Goal: Transaction & Acquisition: Book appointment/travel/reservation

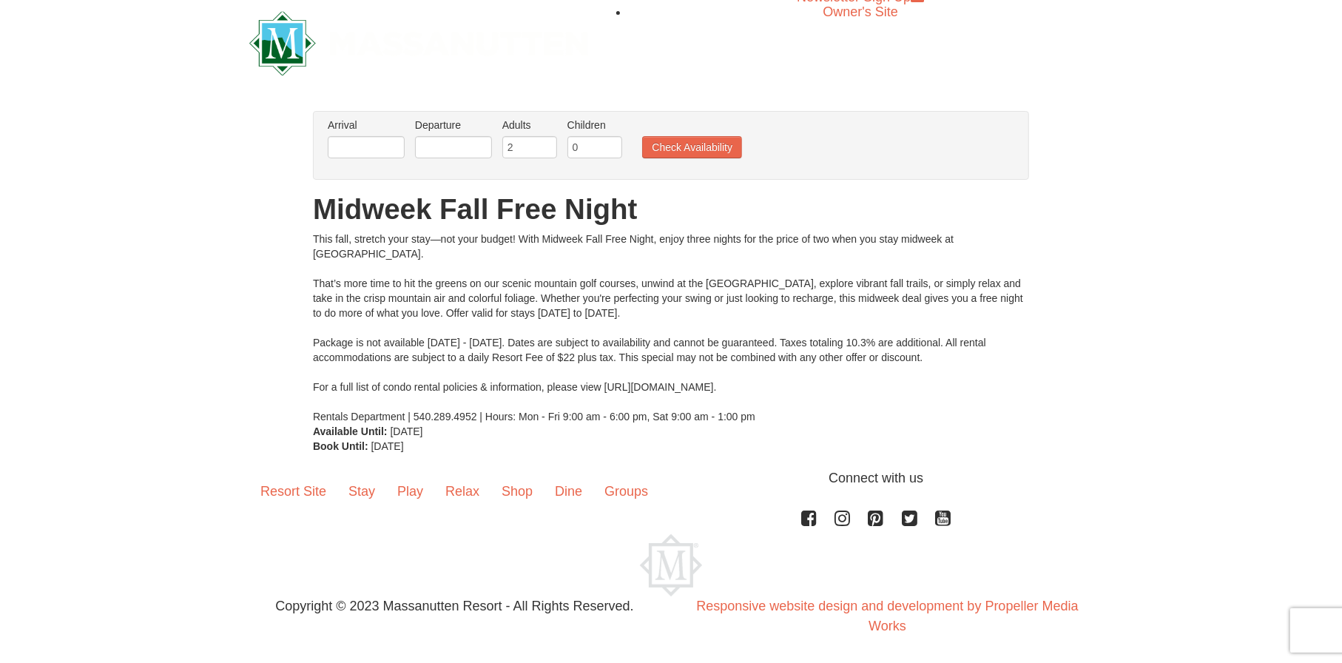
scroll to position [11, 0]
click at [403, 151] on input "text" at bounding box center [366, 146] width 77 height 22
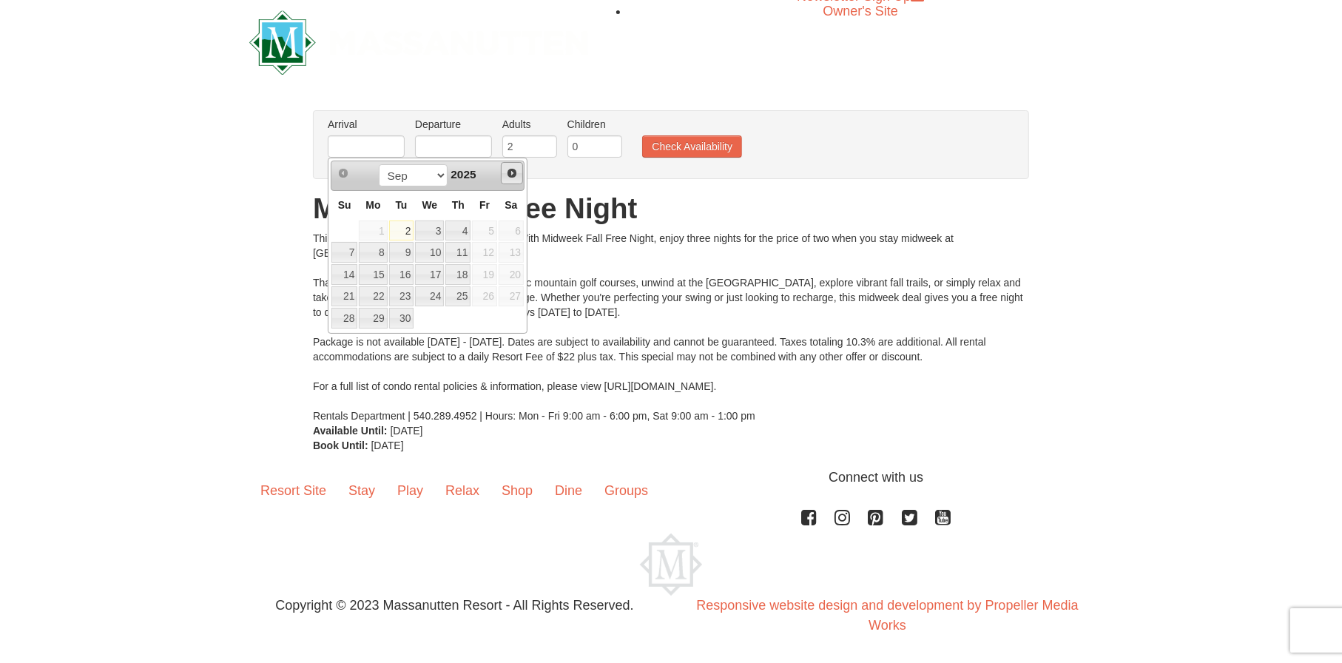
click at [508, 172] on span "Next" at bounding box center [512, 173] width 12 height 12
click at [460, 254] on link "6" at bounding box center [457, 252] width 25 height 21
type input "11/06/2025"
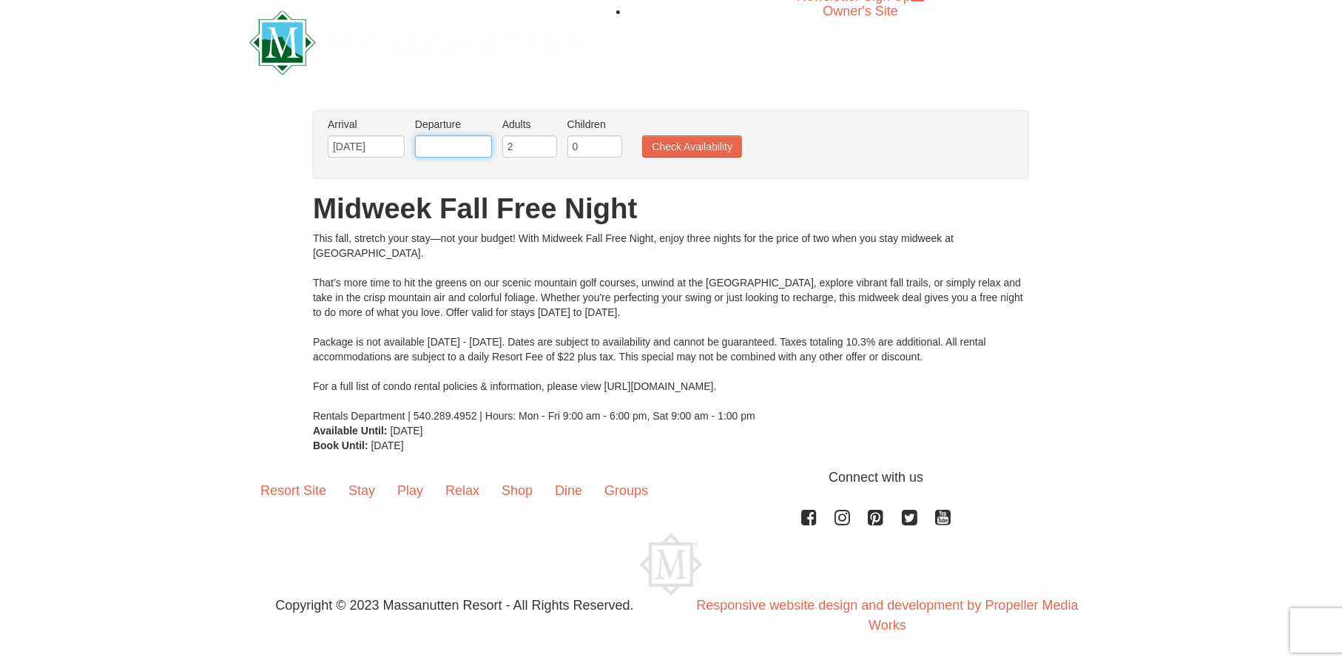
click at [438, 153] on input "text" at bounding box center [453, 146] width 77 height 22
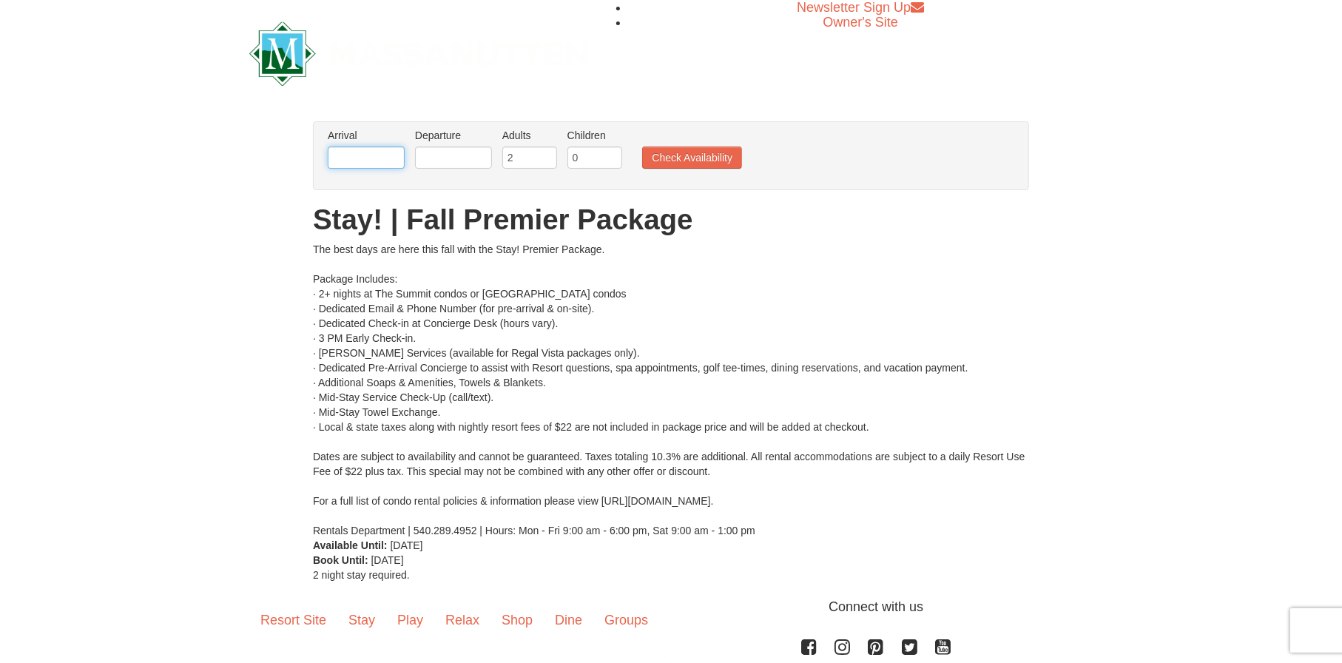
click at [359, 156] on input "text" at bounding box center [366, 158] width 77 height 22
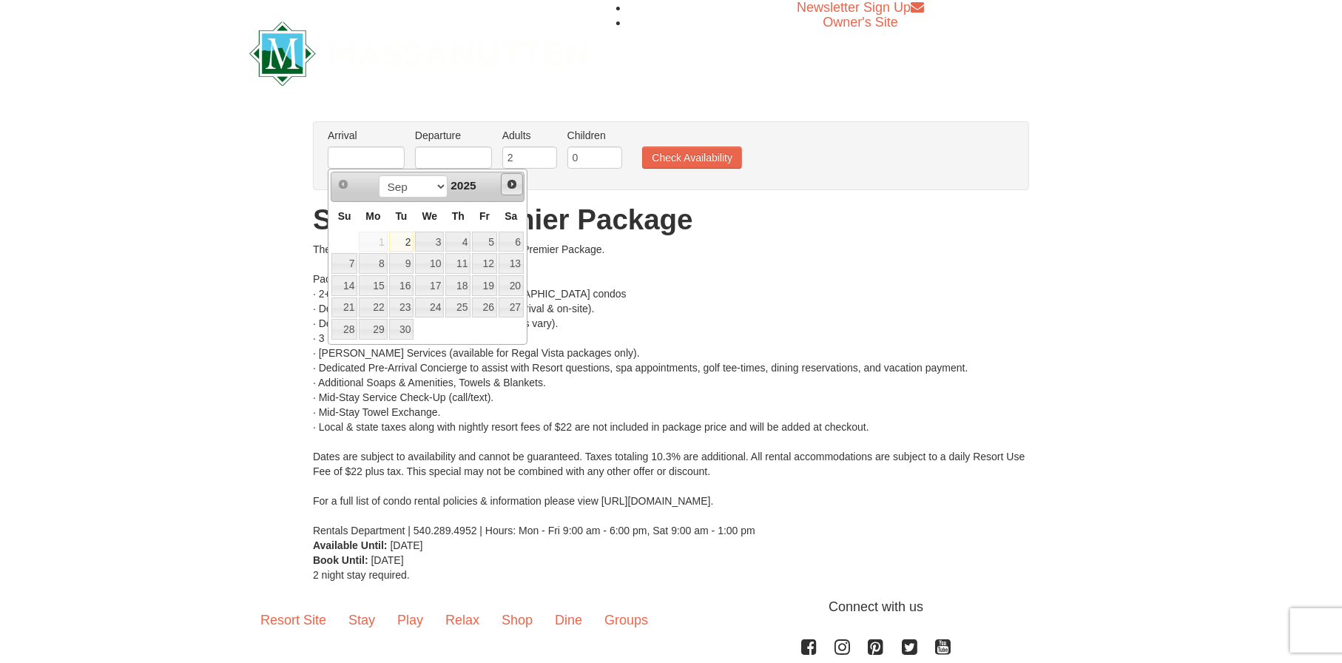
click at [511, 187] on span "Next" at bounding box center [512, 184] width 12 height 12
click at [486, 262] on link "7" at bounding box center [484, 263] width 25 height 21
type input "[DATE]"
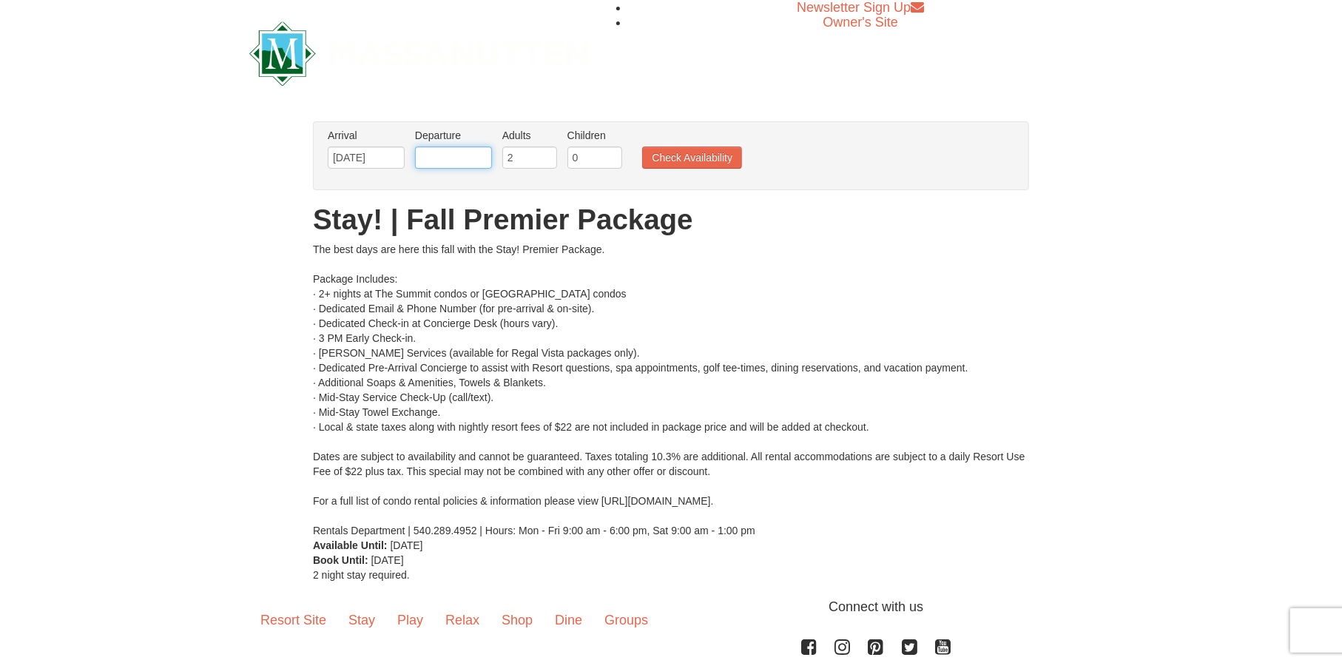
click at [481, 152] on input "text" at bounding box center [453, 158] width 77 height 22
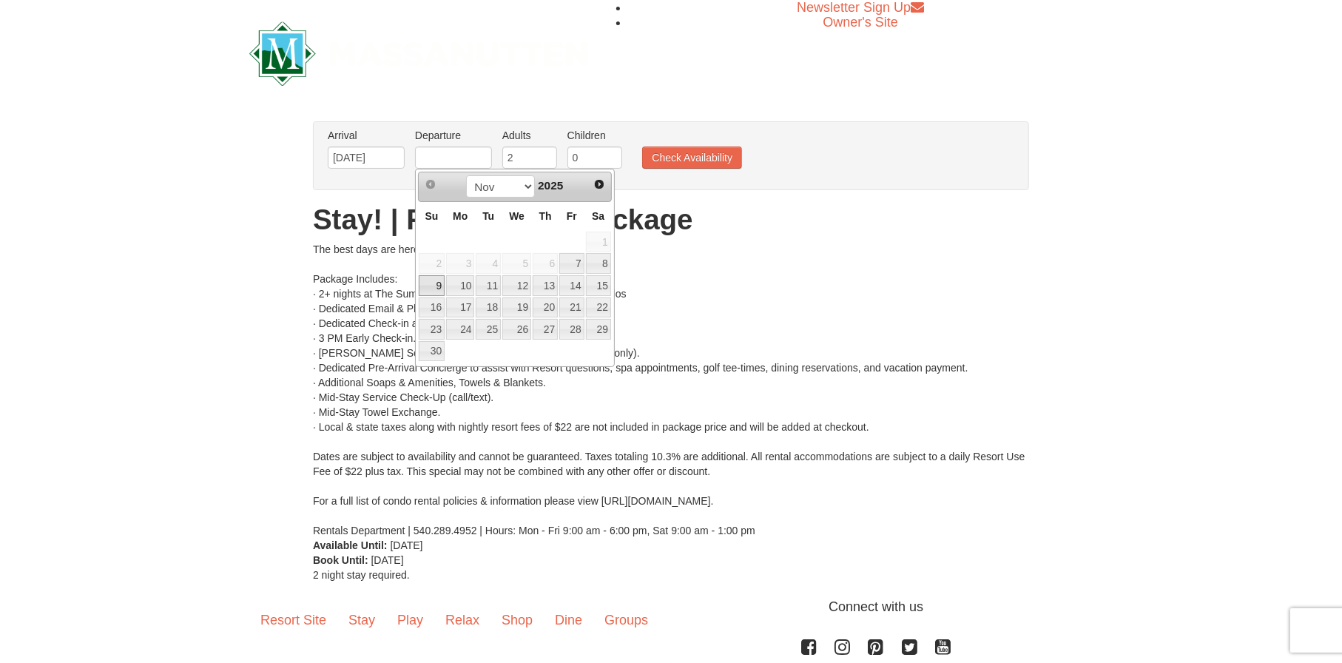
click at [434, 291] on link "9" at bounding box center [432, 285] width 26 height 21
type input "[DATE]"
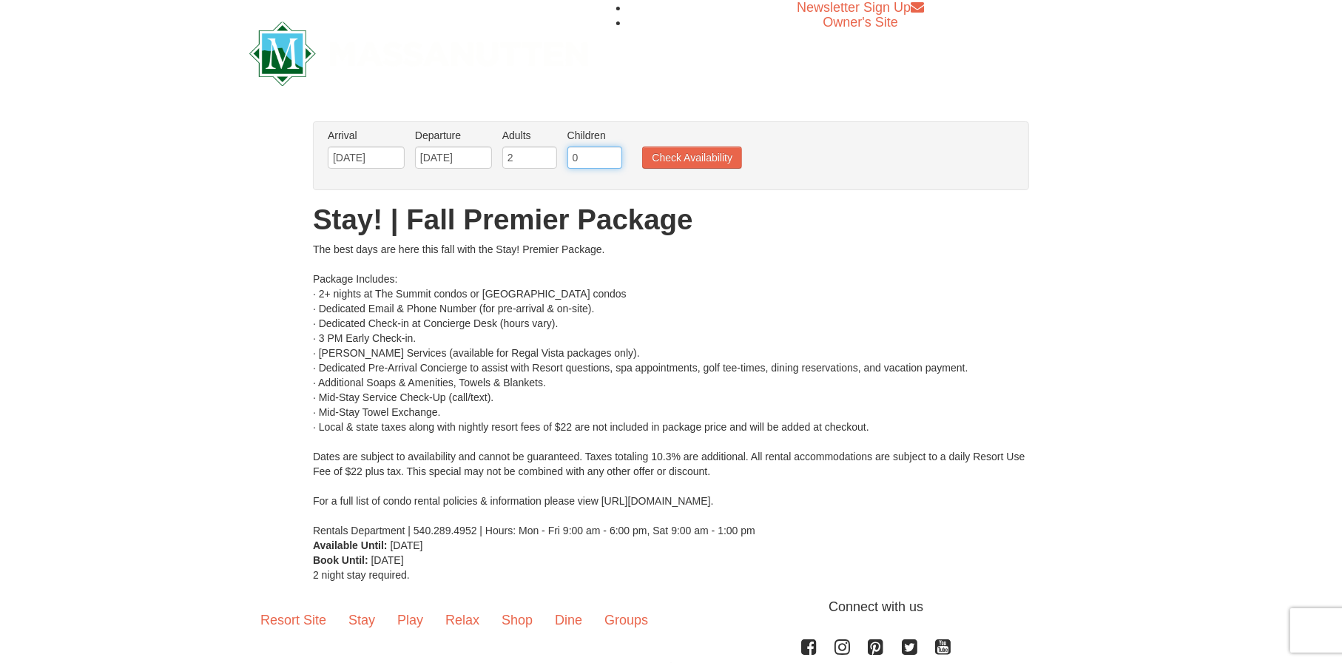
click at [592, 152] on input "0" at bounding box center [595, 158] width 55 height 22
type input "1"
click at [613, 154] on input "1" at bounding box center [595, 158] width 55 height 22
click at [696, 169] on ul "Arrival Please format dates MM/DD/YYYY Please format dates MM/DD/YYYY 11/07/202…" at bounding box center [663, 152] width 679 height 48
click at [710, 160] on button "Check Availability" at bounding box center [692, 158] width 100 height 22
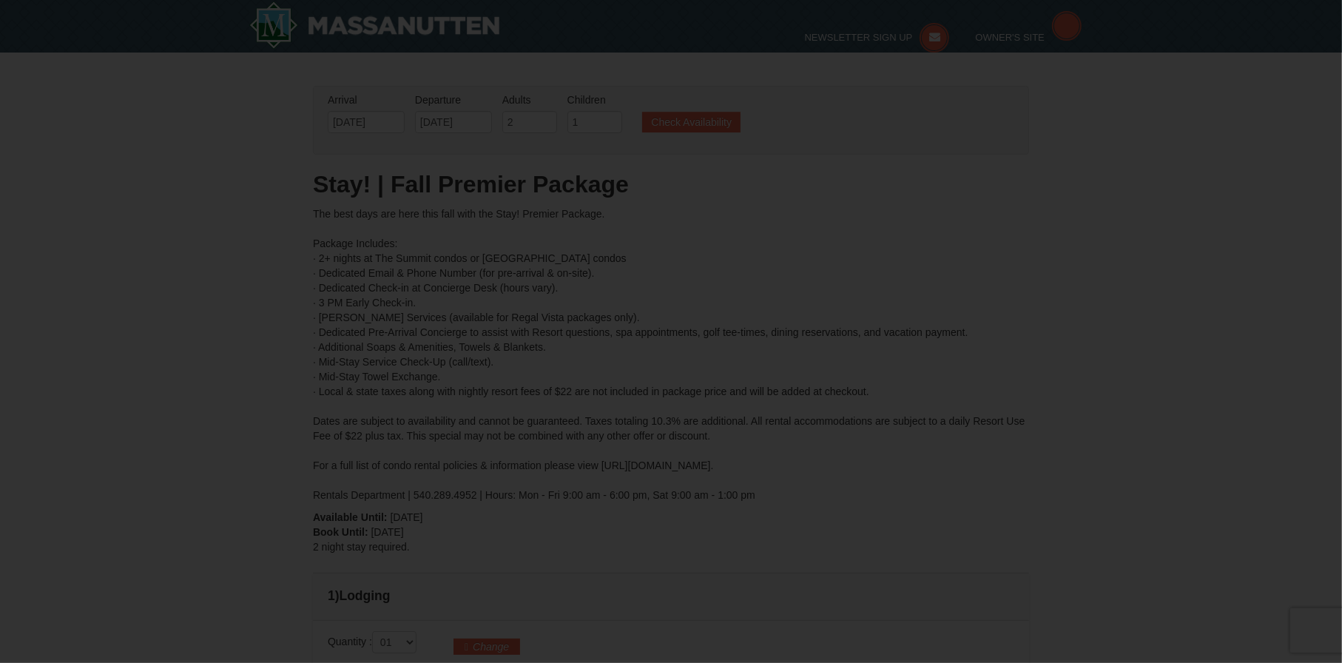
type input "[DATE]"
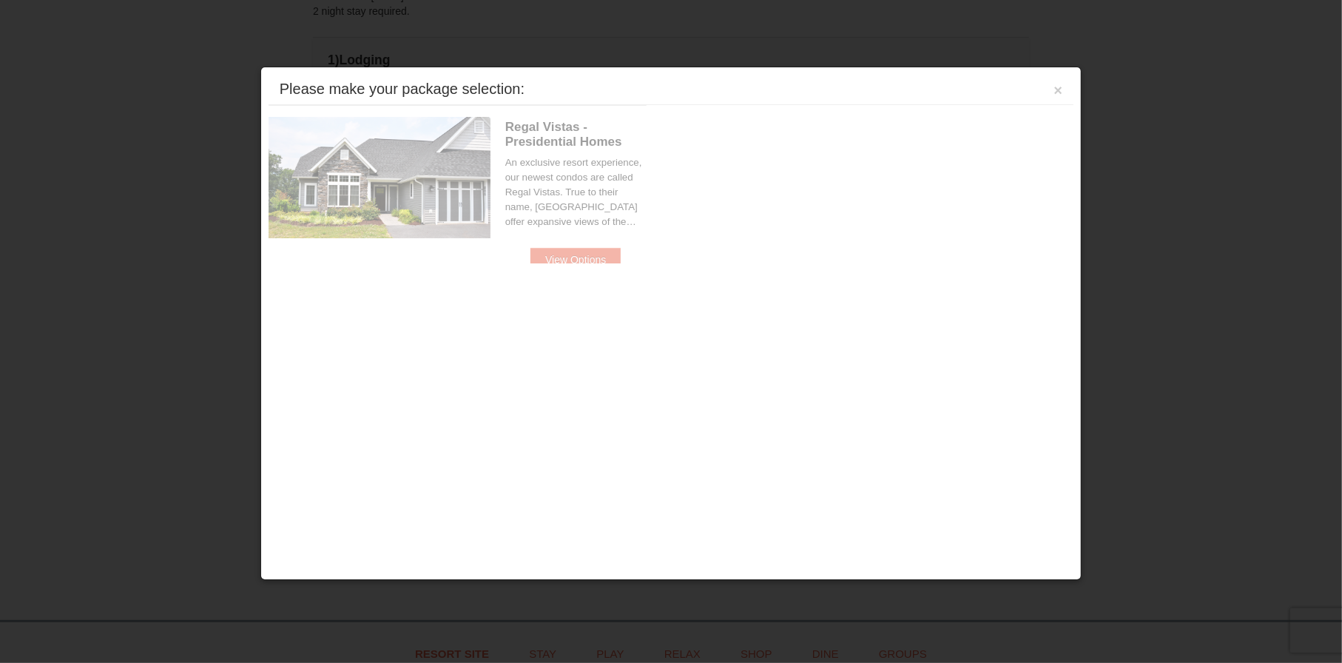
scroll to position [630, 0]
